Goal: Check status: Check status

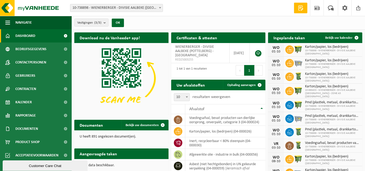
click at [124, 8] on span "10-738898 - WIENERBERGER - DIVISIE AALBEKE ([GEOGRAPHIC_DATA]) - [GEOGRAPHIC_DA…" at bounding box center [116, 7] width 92 height 7
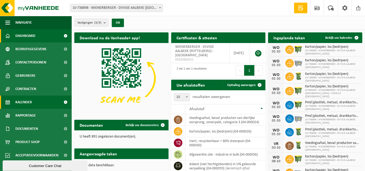
click at [25, 101] on span "Kalender" at bounding box center [23, 101] width 16 height 13
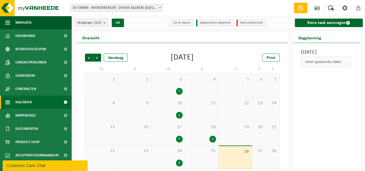
click at [135, 9] on span "10-738898 - WIENERBERGER - DIVISIE AALBEKE ([GEOGRAPHIC_DATA]) - [GEOGRAPHIC_DA…" at bounding box center [116, 7] width 92 height 7
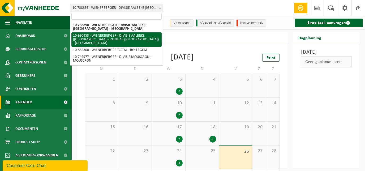
select select "169129"
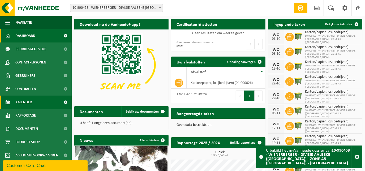
click at [30, 102] on span "Kalender" at bounding box center [23, 101] width 16 height 13
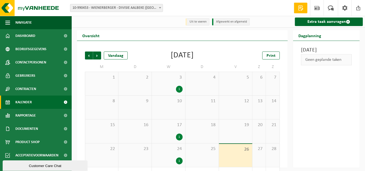
click at [181, 89] on div "1" at bounding box center [179, 89] width 7 height 7
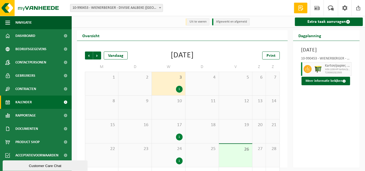
click at [181, 136] on div "1" at bounding box center [179, 136] width 7 height 7
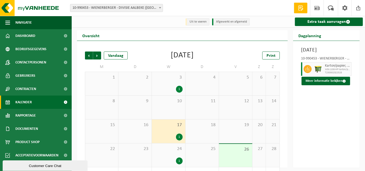
click at [180, 161] on div "1" at bounding box center [179, 160] width 7 height 7
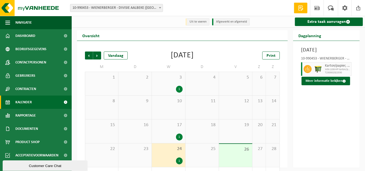
click at [98, 7] on span "10-990453 - WIENERBERGER - DIVISIE AALBEKE ([GEOGRAPHIC_DATA]) - ZONE A5 ([GEOG…" at bounding box center [116, 7] width 92 height 7
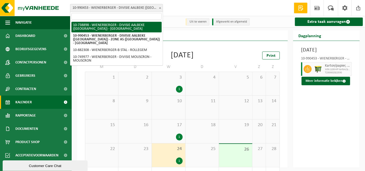
select select "18108"
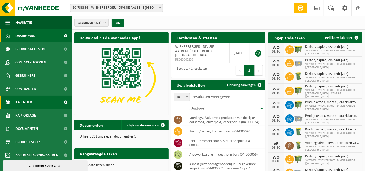
click at [46, 103] on link "Kalender" at bounding box center [36, 101] width 72 height 13
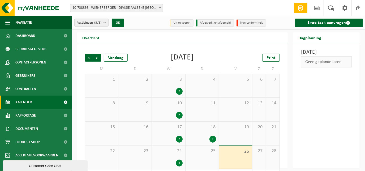
scroll to position [24, 0]
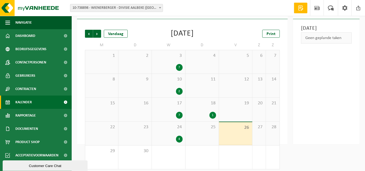
click at [178, 137] on div "4" at bounding box center [179, 138] width 7 height 7
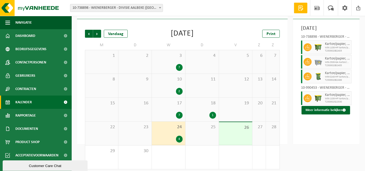
click at [178, 115] on div "7" at bounding box center [179, 115] width 7 height 7
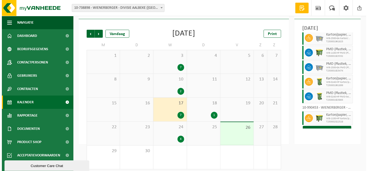
scroll to position [33, 0]
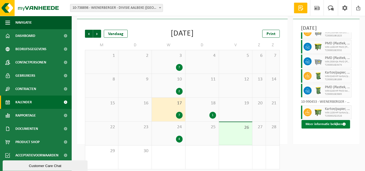
click at [342, 126] on span at bounding box center [343, 123] width 3 height 3
